Goal: Task Accomplishment & Management: Manage account settings

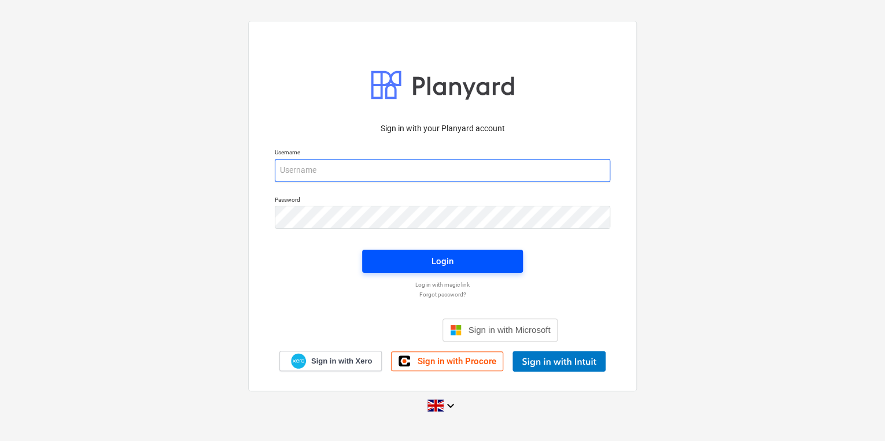
type input "[PERSON_NAME][EMAIL_ADDRESS][PERSON_NAME][DOMAIN_NAME]"
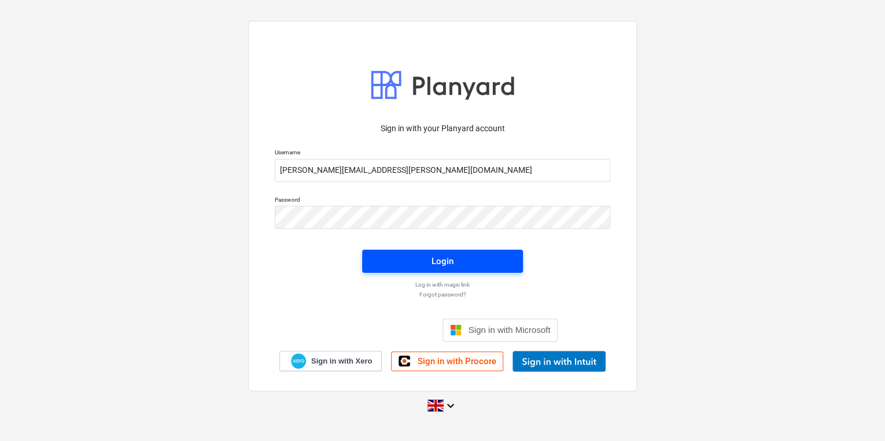
click at [472, 266] on span "Login" at bounding box center [442, 261] width 133 height 15
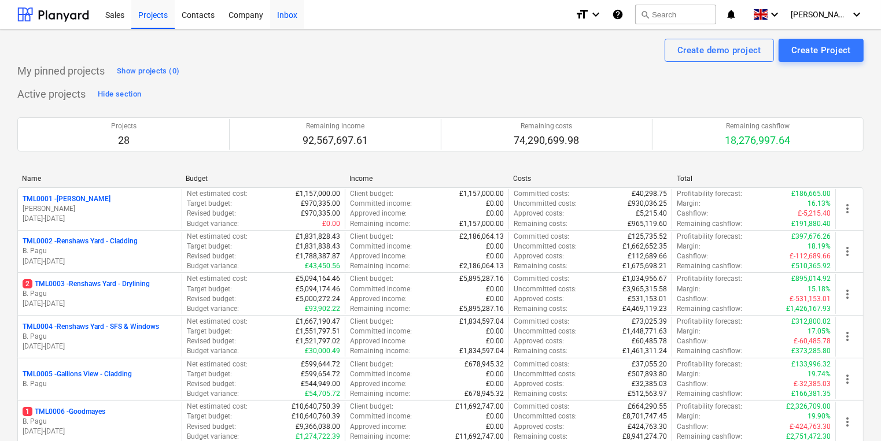
click at [284, 16] on div "Inbox" at bounding box center [287, 13] width 34 height 29
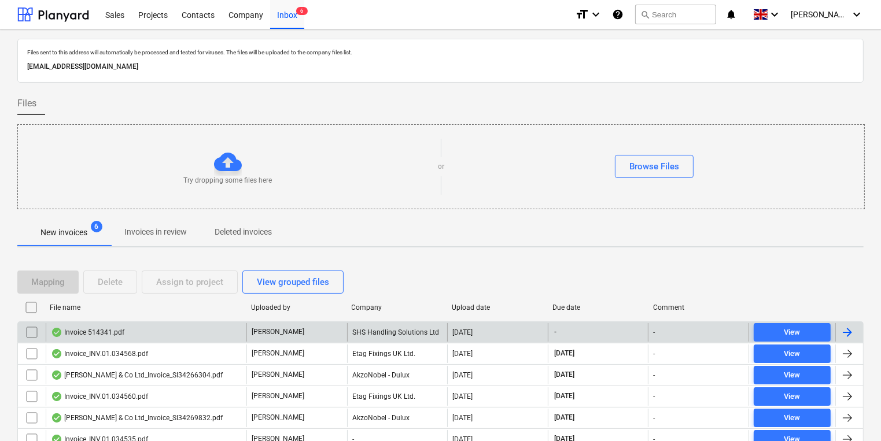
click at [191, 327] on div "Invoice 514341.pdf" at bounding box center [146, 332] width 201 height 19
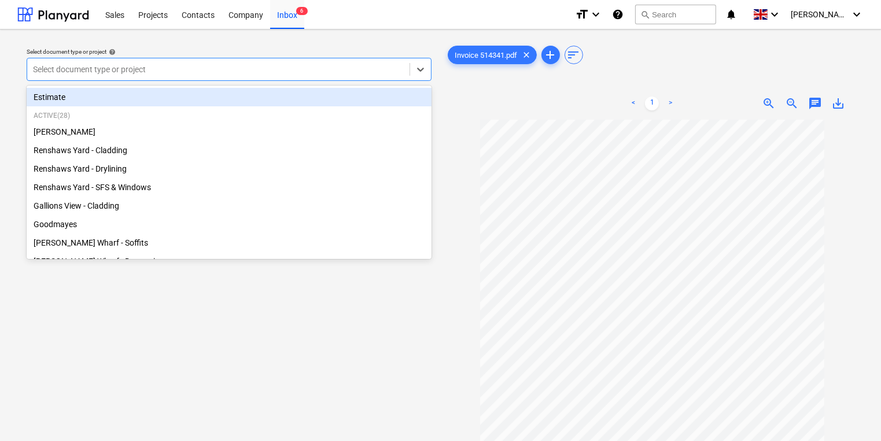
click at [295, 71] on div at bounding box center [218, 70] width 371 height 12
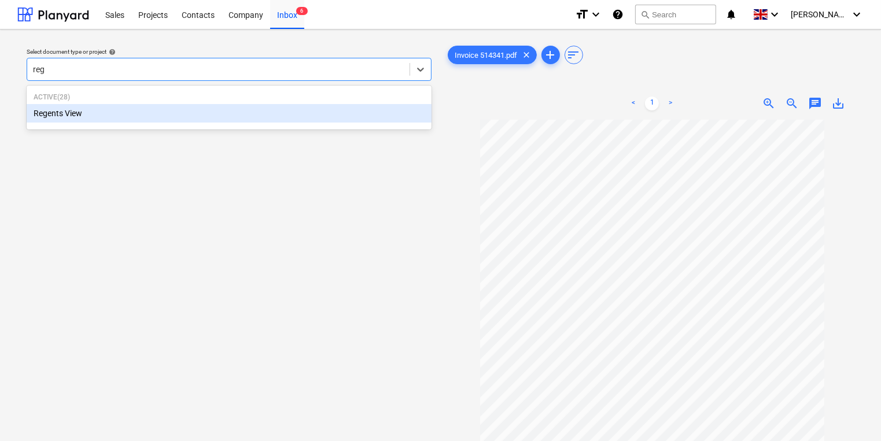
type input "rege"
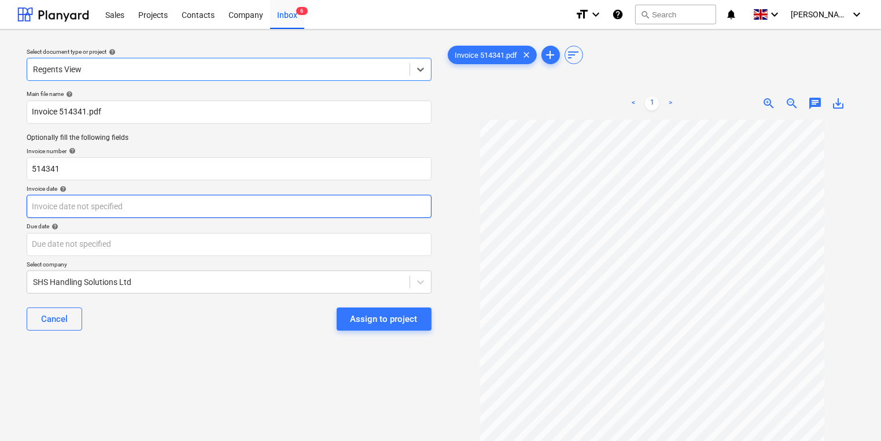
click at [273, 201] on body "Sales Projects Contacts Company Inbox 6 format_size keyboard_arrow_down help se…" at bounding box center [440, 220] width 881 height 441
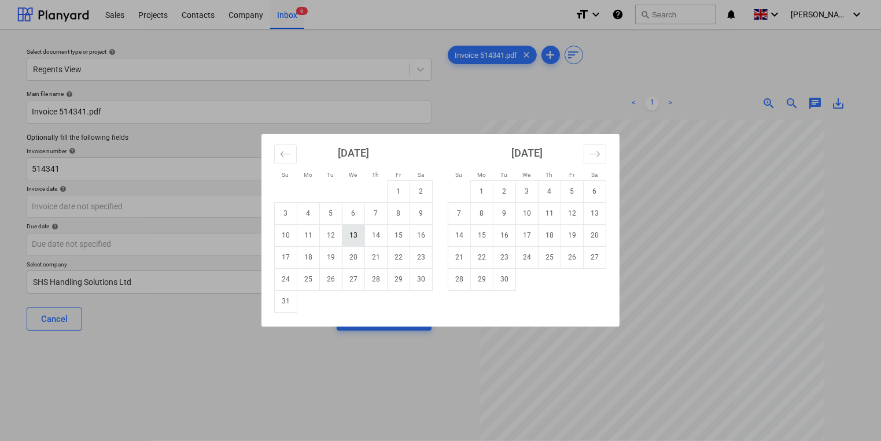
click at [358, 232] on td "13" at bounding box center [353, 235] width 23 height 22
type input "[DATE]"
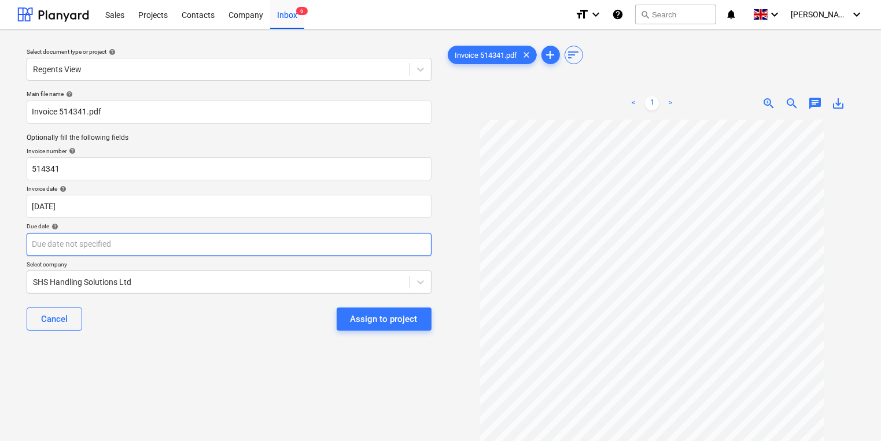
click at [354, 243] on body "Sales Projects Contacts Company Inbox 6 format_size keyboard_arrow_down help se…" at bounding box center [440, 220] width 881 height 441
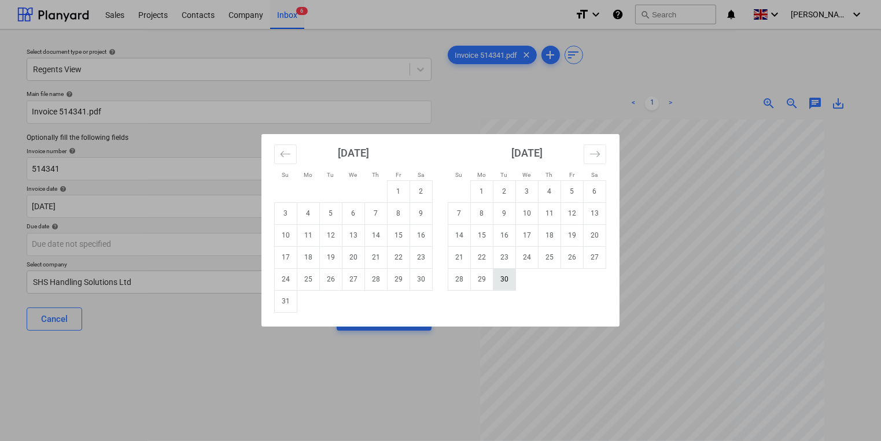
click at [502, 278] on td "30" at bounding box center [504, 279] width 23 height 22
type input "[DATE]"
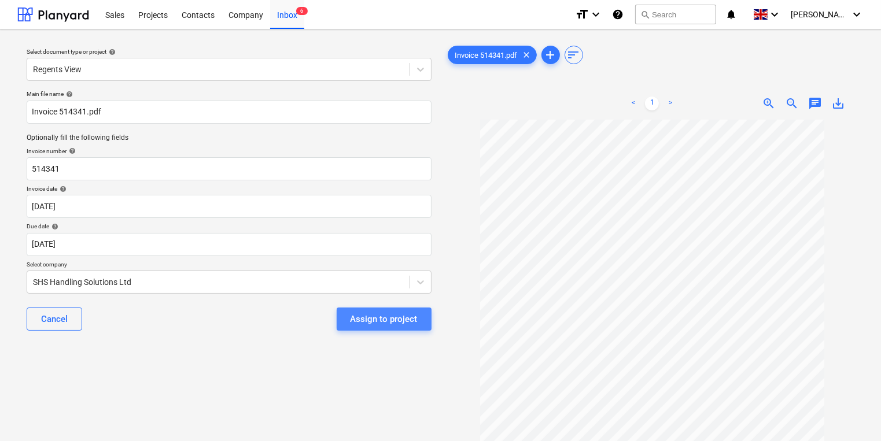
click at [408, 317] on div "Assign to project" at bounding box center [383, 319] width 67 height 15
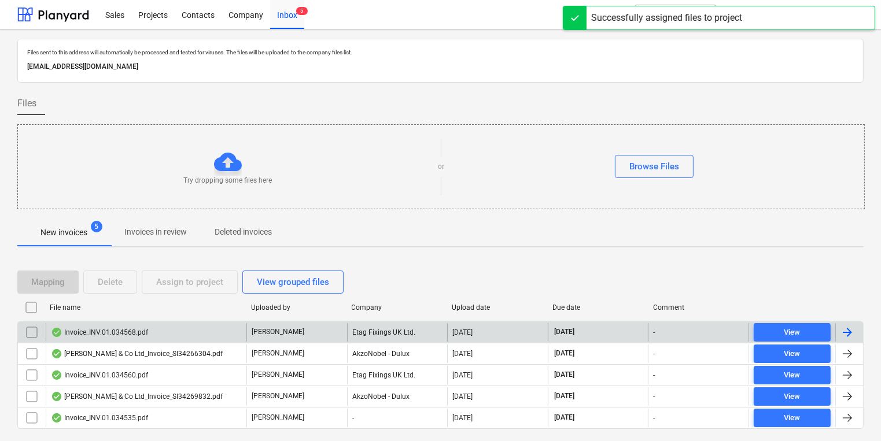
click at [175, 324] on div "Invoice_INV.01.034568.pdf" at bounding box center [146, 332] width 201 height 19
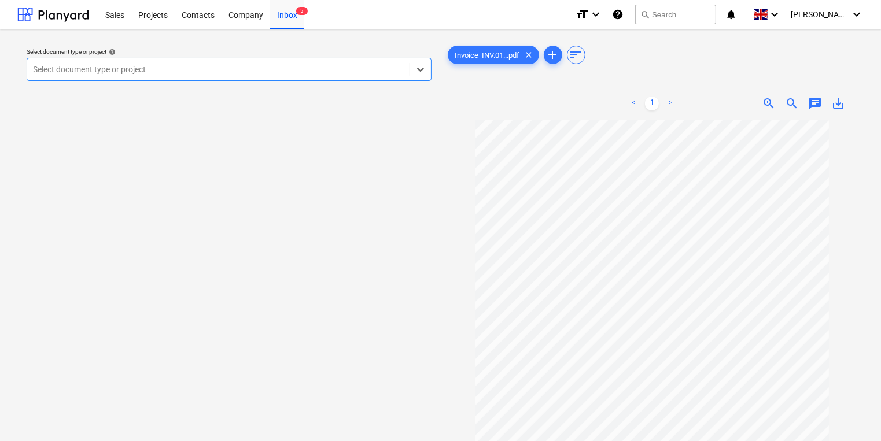
click at [224, 69] on div at bounding box center [218, 70] width 371 height 12
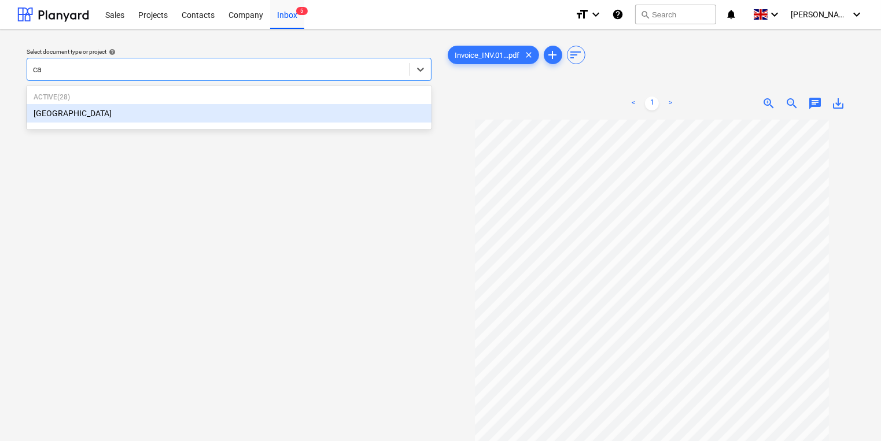
type input "cam"
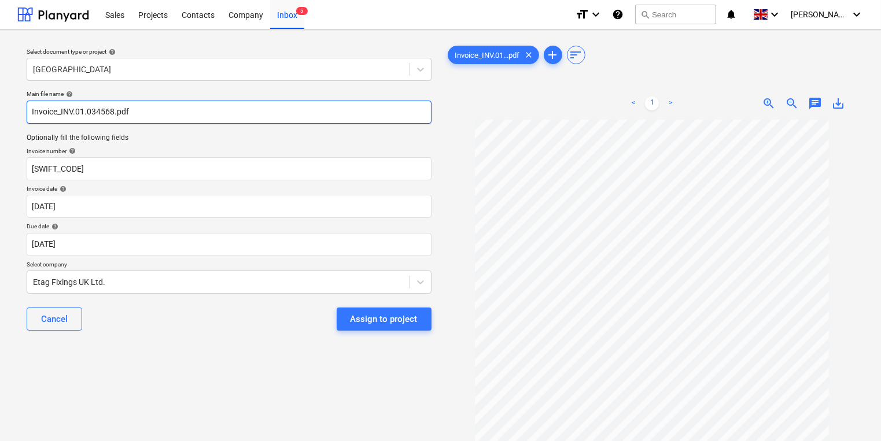
drag, startPoint x: 60, startPoint y: 109, endPoint x: 114, endPoint y: 108, distance: 53.8
click at [114, 108] on input "Invoice_INV.01.034568.pdf" at bounding box center [229, 112] width 405 height 23
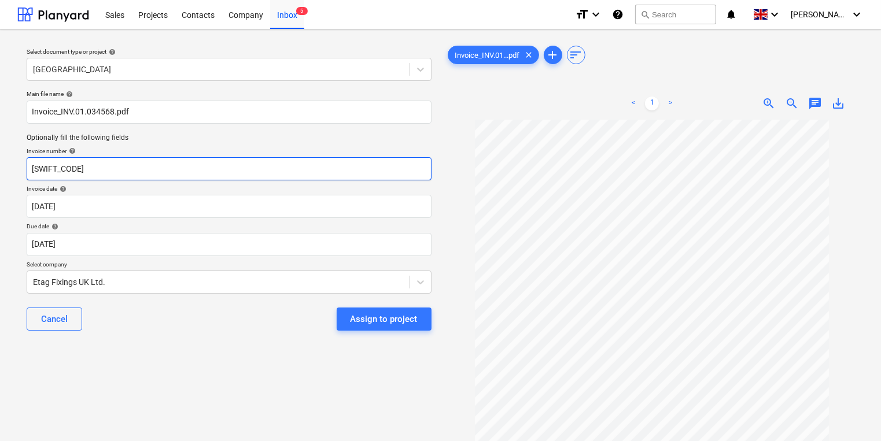
drag, startPoint x: 95, startPoint y: 171, endPoint x: -22, endPoint y: 180, distance: 117.1
click at [0, 180] on html "Sales Projects Contacts Company Inbox 5 format_size keyboard_arrow_down help se…" at bounding box center [440, 220] width 881 height 441
paste input "INV.01.034568"
click at [32, 171] on input "INV.01.034568" at bounding box center [229, 168] width 405 height 23
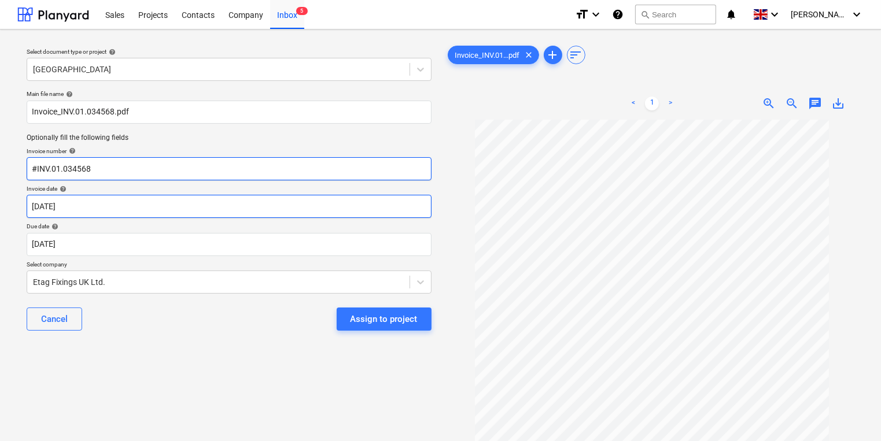
type input "#INV.01.034568"
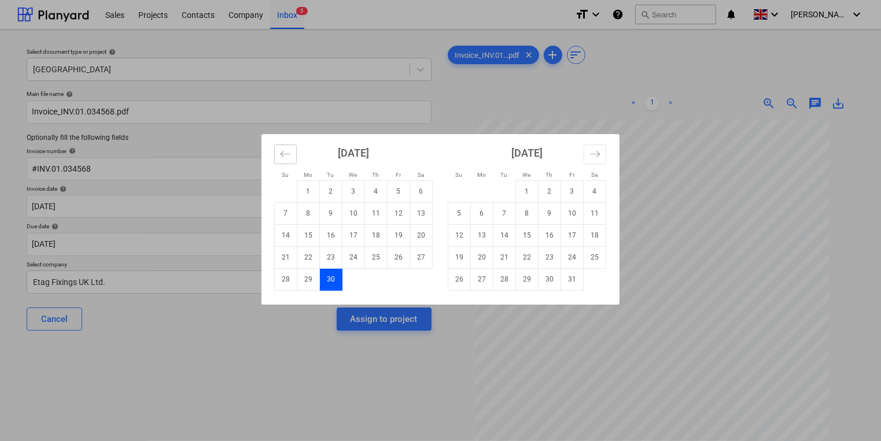
click at [286, 157] on icon "Move backward to switch to the previous month." at bounding box center [285, 154] width 11 height 11
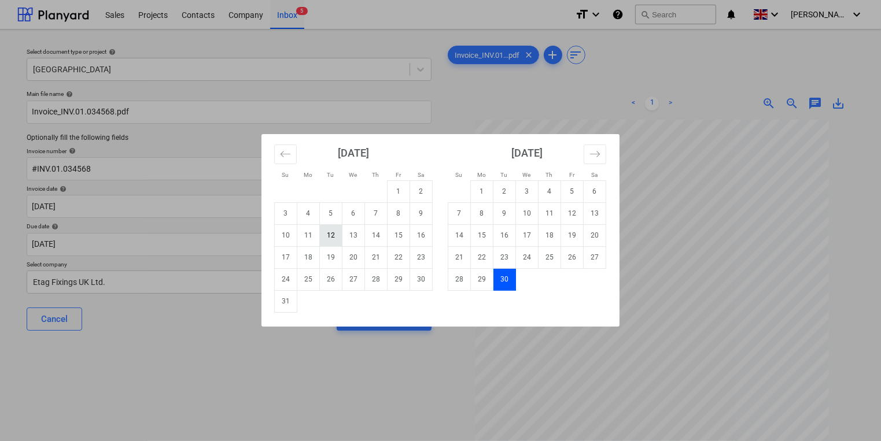
click at [331, 236] on td "12" at bounding box center [331, 235] width 23 height 22
type input "[DATE]"
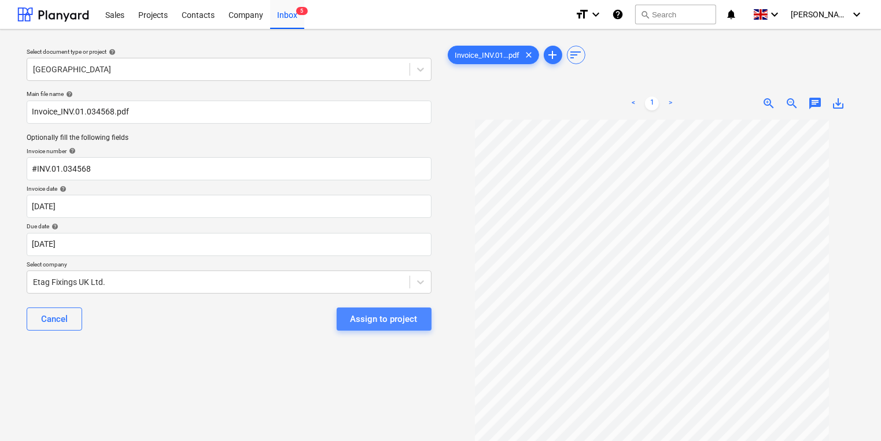
click at [402, 320] on div "Assign to project" at bounding box center [383, 319] width 67 height 15
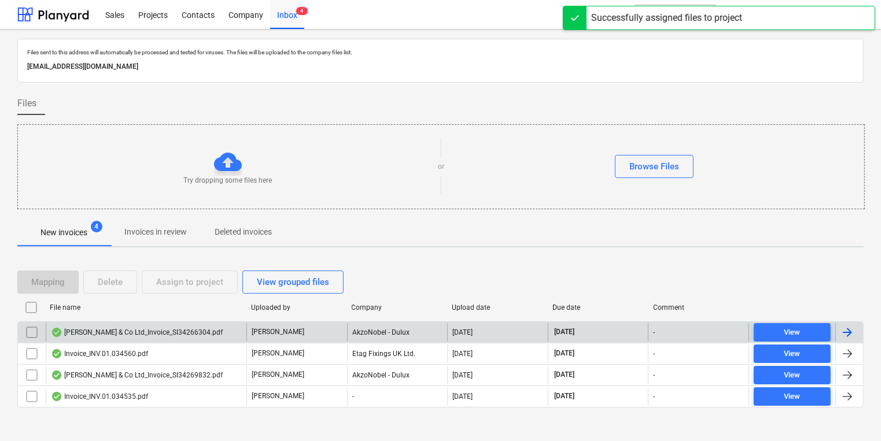
click at [216, 326] on div "[PERSON_NAME] & Co Ltd_Invoice_SI34266304.pdf" at bounding box center [146, 332] width 201 height 19
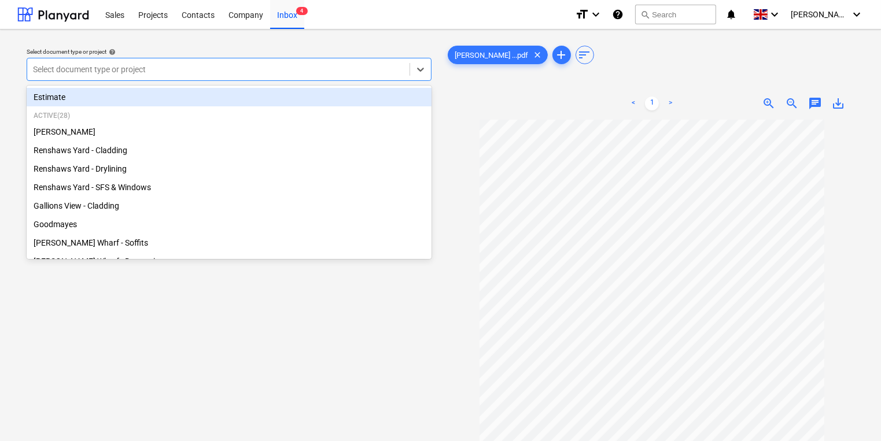
click at [235, 72] on div at bounding box center [218, 70] width 371 height 12
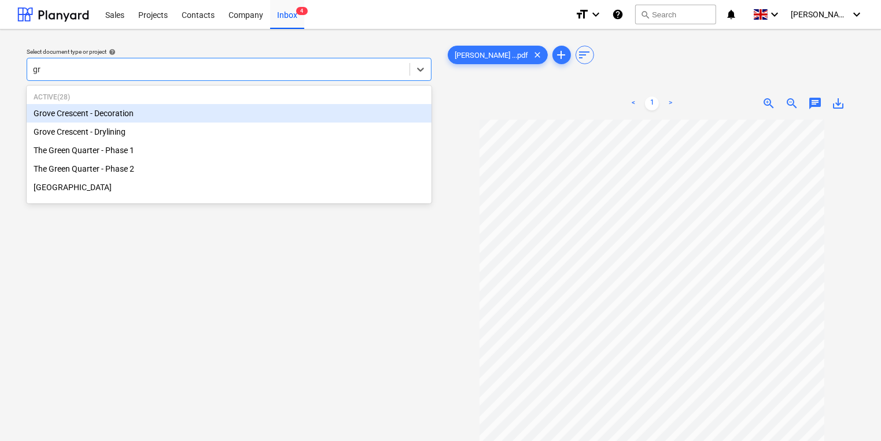
type input "gro"
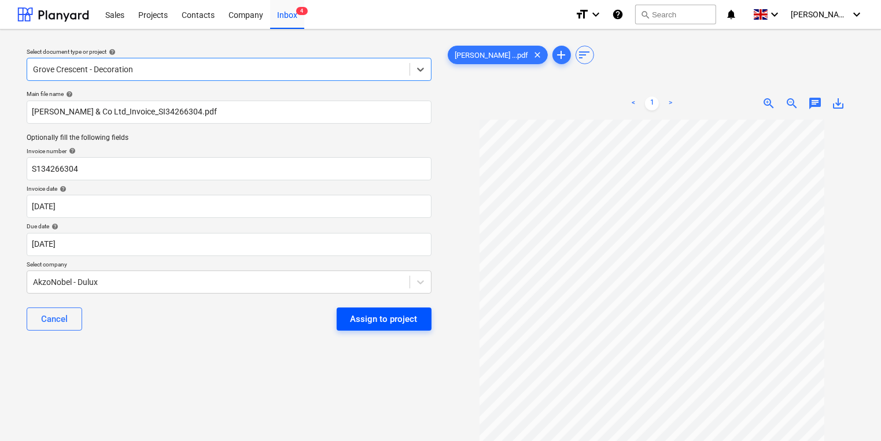
click at [349, 313] on button "Assign to project" at bounding box center [383, 319] width 95 height 23
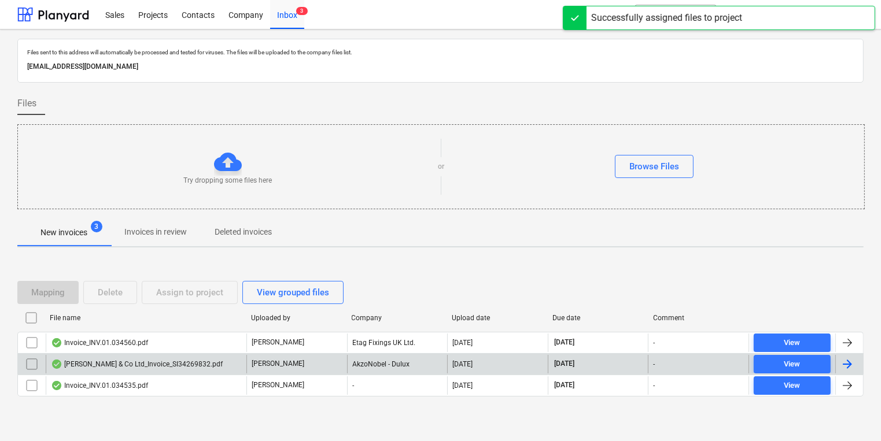
click at [190, 353] on div "[PERSON_NAME] & Co Ltd_Invoice_SI34269832.pdf [PERSON_NAME] AkzoNobel - Dulux […" at bounding box center [440, 363] width 846 height 21
click at [188, 361] on div "[PERSON_NAME] & Co Ltd_Invoice_SI34269832.pdf" at bounding box center [137, 364] width 172 height 9
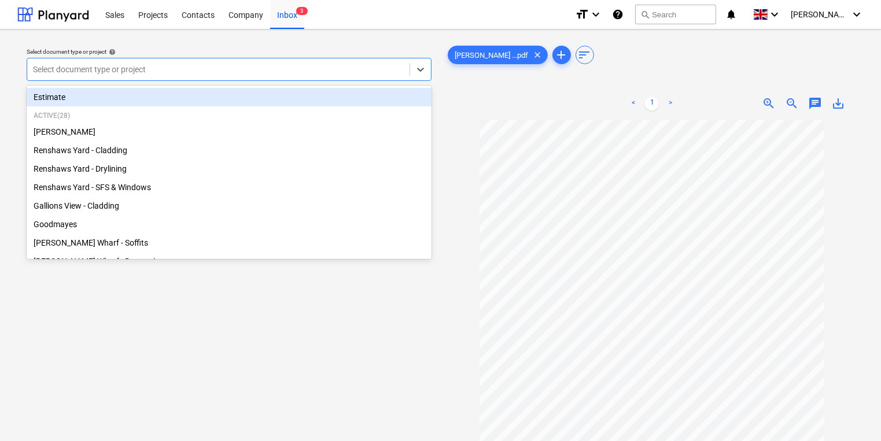
click at [217, 71] on div at bounding box center [218, 70] width 371 height 12
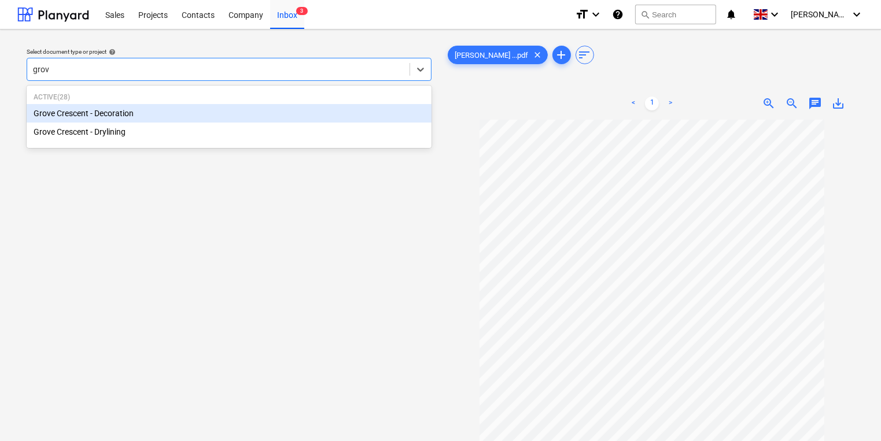
type input "grove"
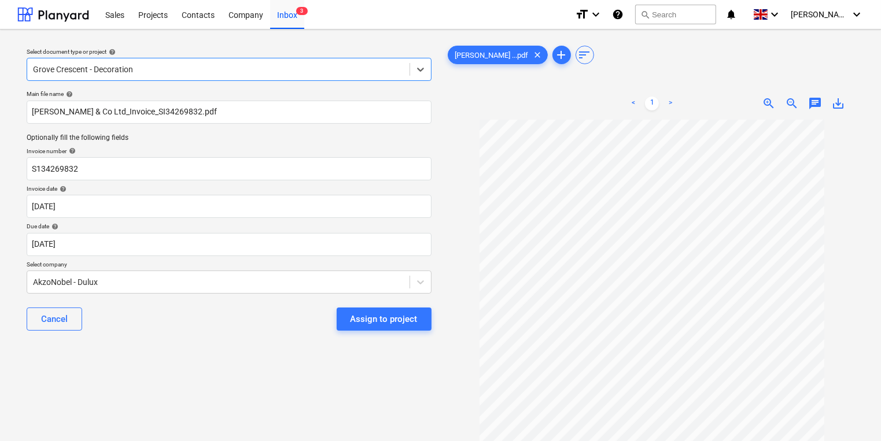
click at [371, 319] on div "Assign to project" at bounding box center [383, 319] width 67 height 15
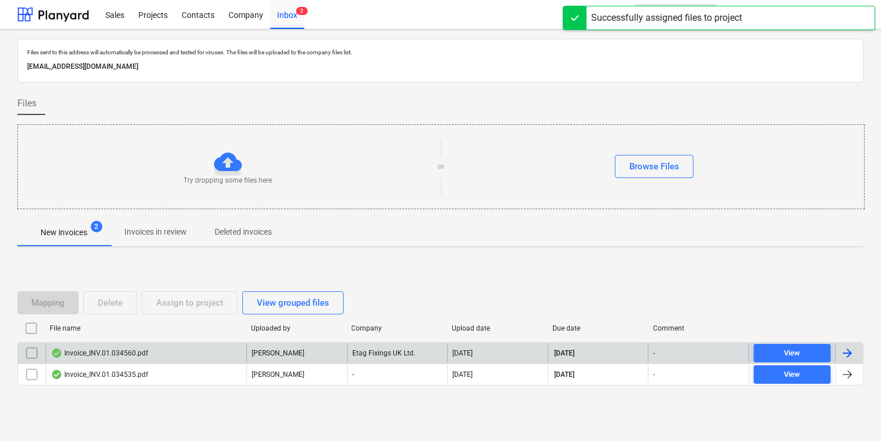
click at [143, 354] on div "Invoice_INV.01.034560.pdf" at bounding box center [99, 353] width 97 height 9
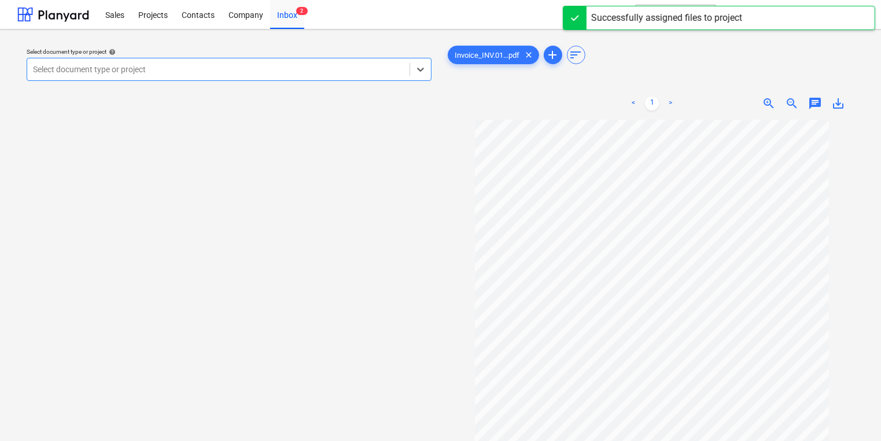
click at [284, 71] on div at bounding box center [218, 70] width 371 height 12
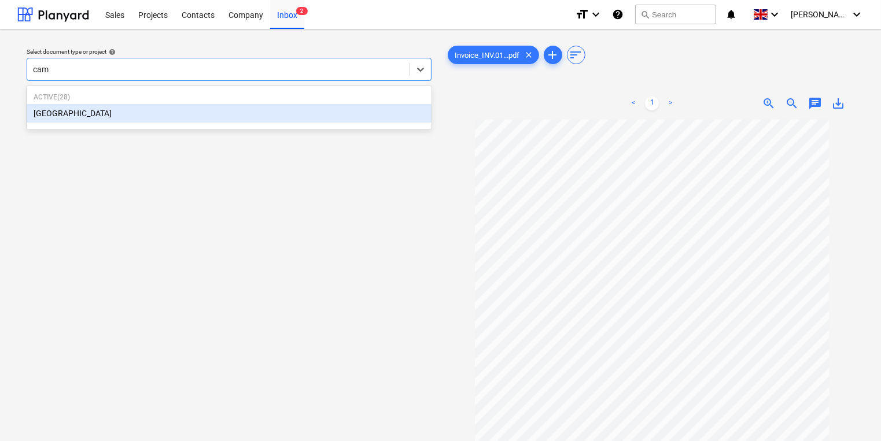
type input "camd"
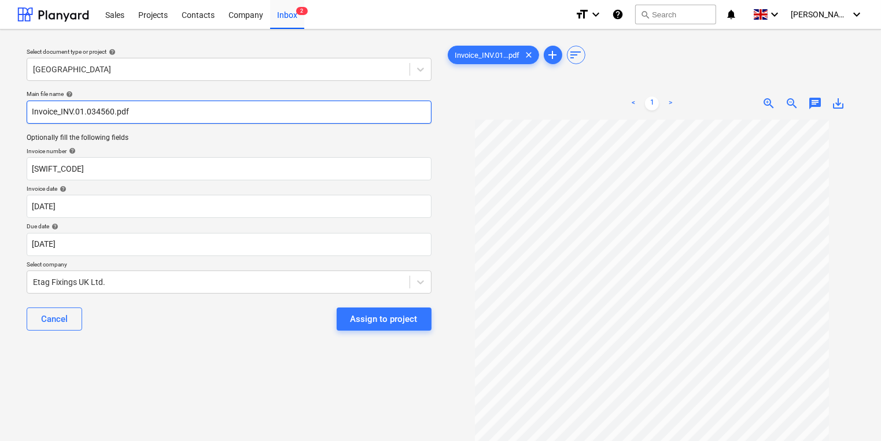
drag, startPoint x: 61, startPoint y: 116, endPoint x: 113, endPoint y: 113, distance: 52.7
click at [113, 113] on input "Invoice_INV.01.034560.pdf" at bounding box center [229, 112] width 405 height 23
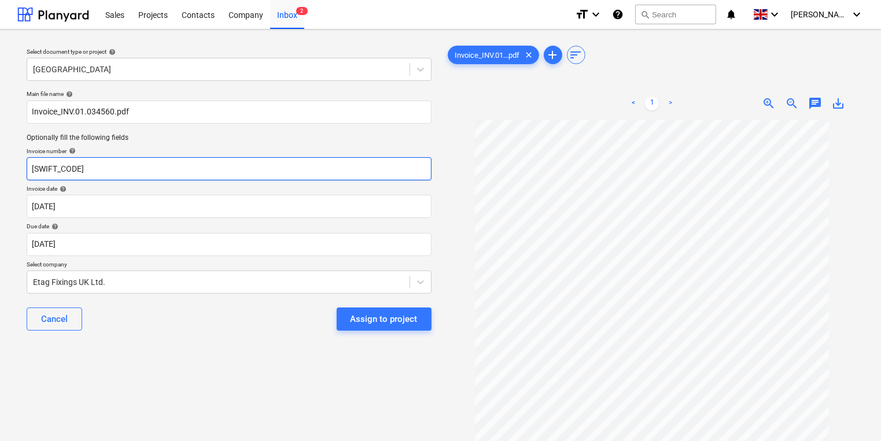
drag, startPoint x: 35, startPoint y: 167, endPoint x: 12, endPoint y: 167, distance: 23.1
click at [12, 167] on div "Select document type or project help Camden Goods Yard Main file name help Invo…" at bounding box center [440, 285] width 881 height 513
paste input "INV.01.034560"
click at [32, 167] on input "INV.01.034560" at bounding box center [229, 168] width 405 height 23
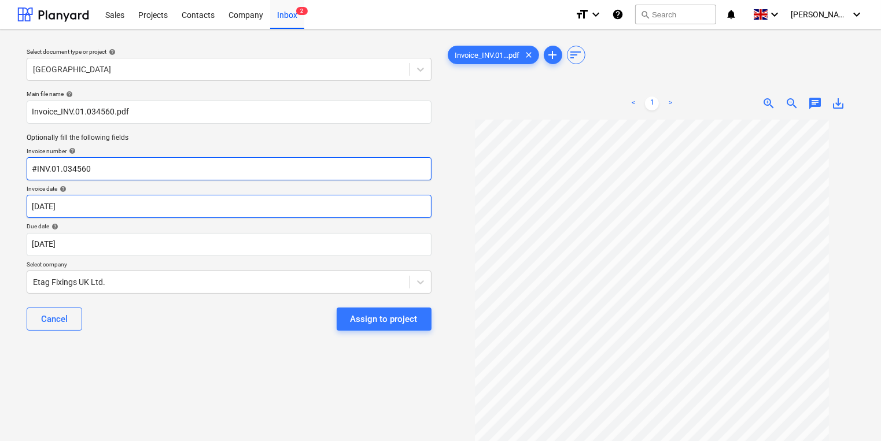
type input "#INV.01.034560"
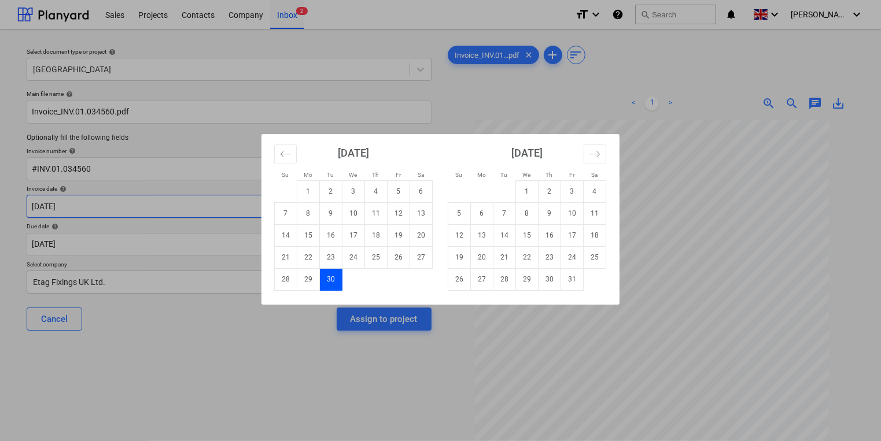
click at [263, 205] on body "Sales Projects Contacts Company Inbox 2 format_size keyboard_arrow_down help se…" at bounding box center [440, 220] width 881 height 441
click at [395, 215] on td "12" at bounding box center [398, 213] width 23 height 22
type input "[DATE]"
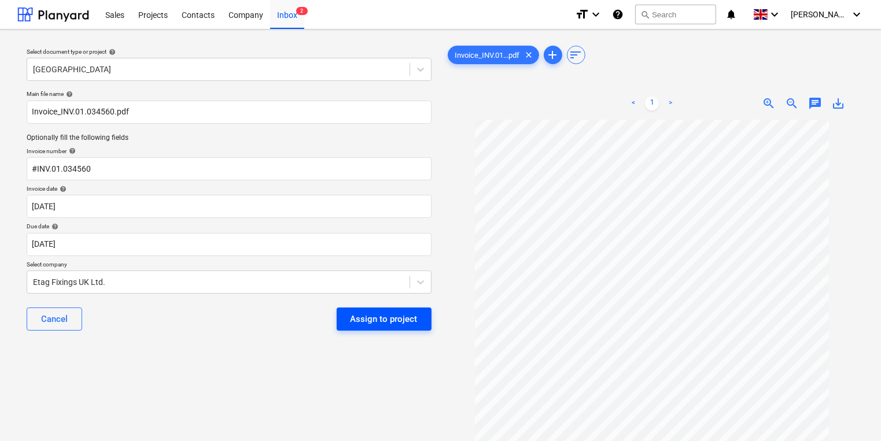
click at [398, 319] on div "Assign to project" at bounding box center [383, 319] width 67 height 15
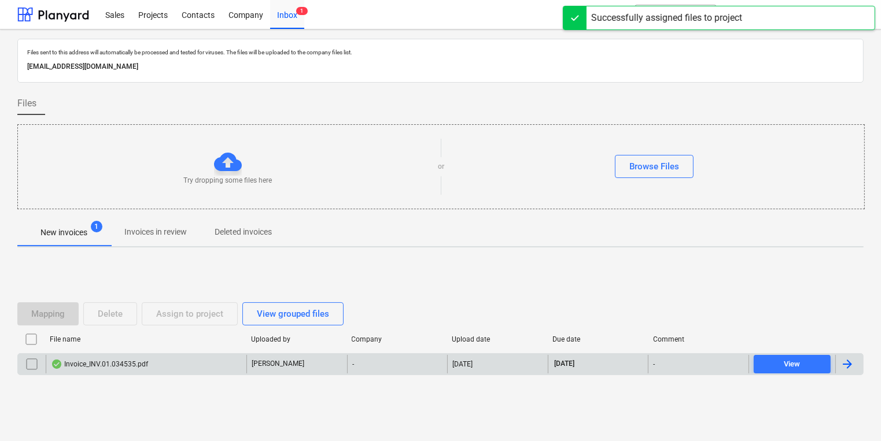
click at [154, 365] on div "Invoice_INV.01.034535.pdf" at bounding box center [146, 364] width 201 height 19
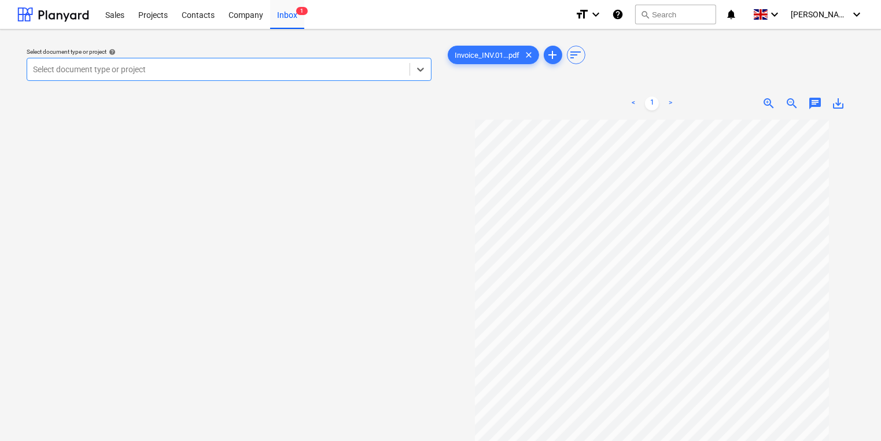
click at [284, 68] on div at bounding box center [218, 70] width 371 height 12
type input "oa"
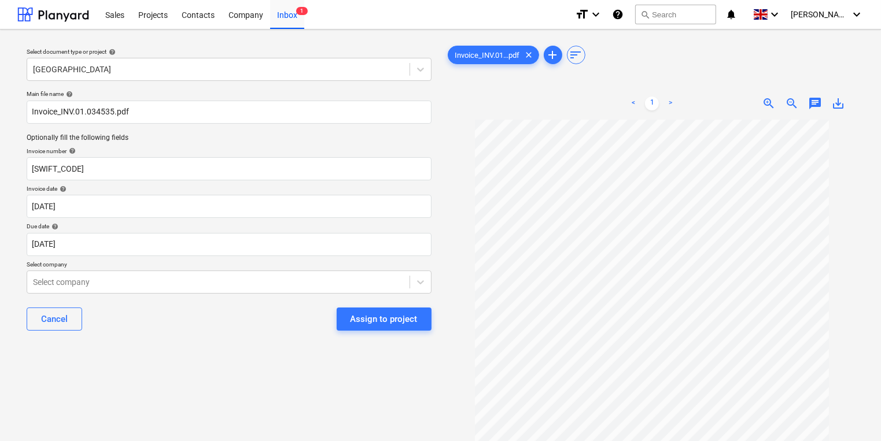
click at [838, 105] on span "save_alt" at bounding box center [838, 104] width 14 height 14
click at [509, 85] on div at bounding box center [652, 85] width 414 height 5
click at [291, 20] on div "Inbox 1" at bounding box center [287, 13] width 34 height 29
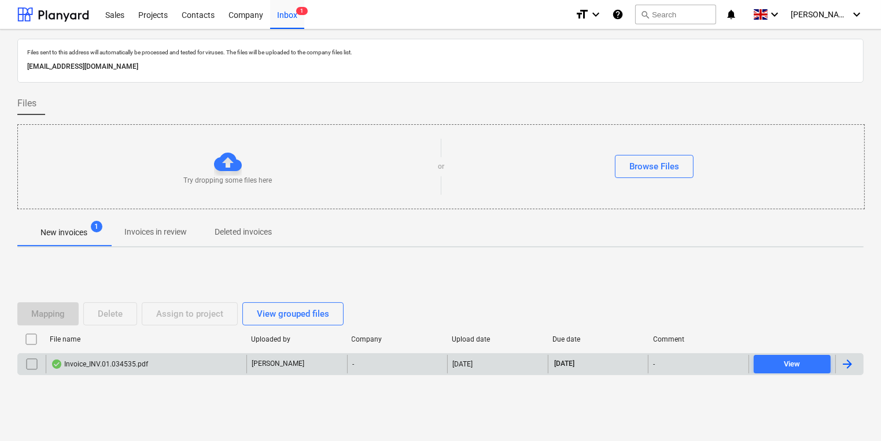
click at [33, 363] on input "checkbox" at bounding box center [32, 364] width 19 height 19
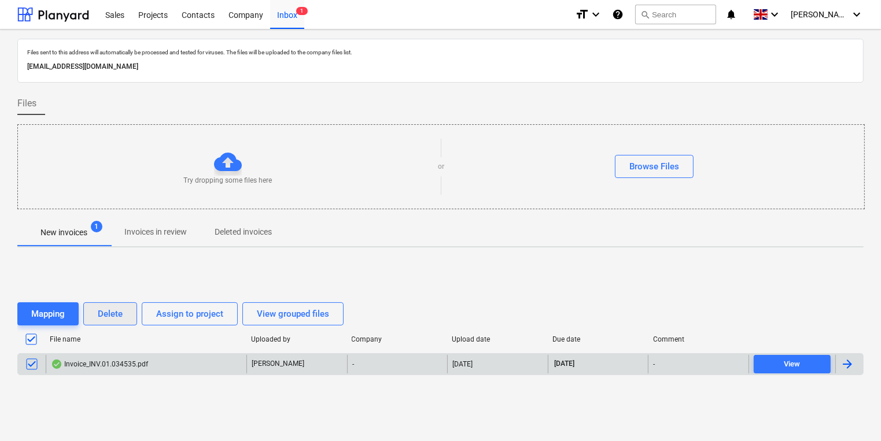
click at [106, 309] on div "Delete" at bounding box center [110, 313] width 25 height 15
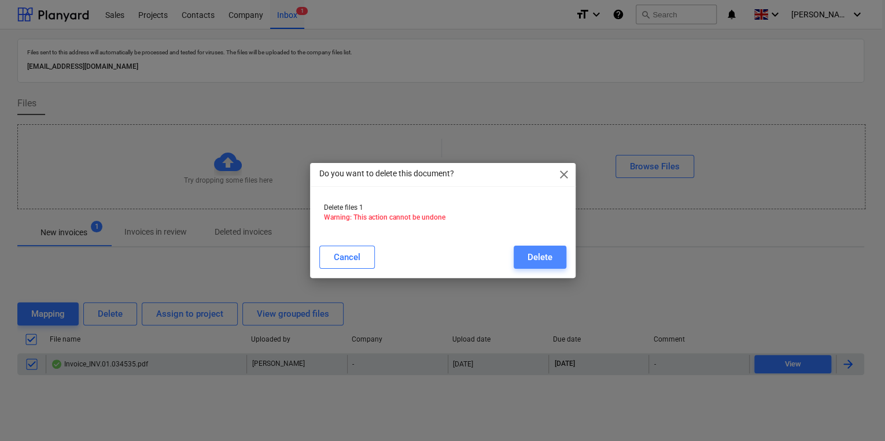
click at [543, 250] on div "Delete" at bounding box center [539, 257] width 25 height 15
